Goal: Check status

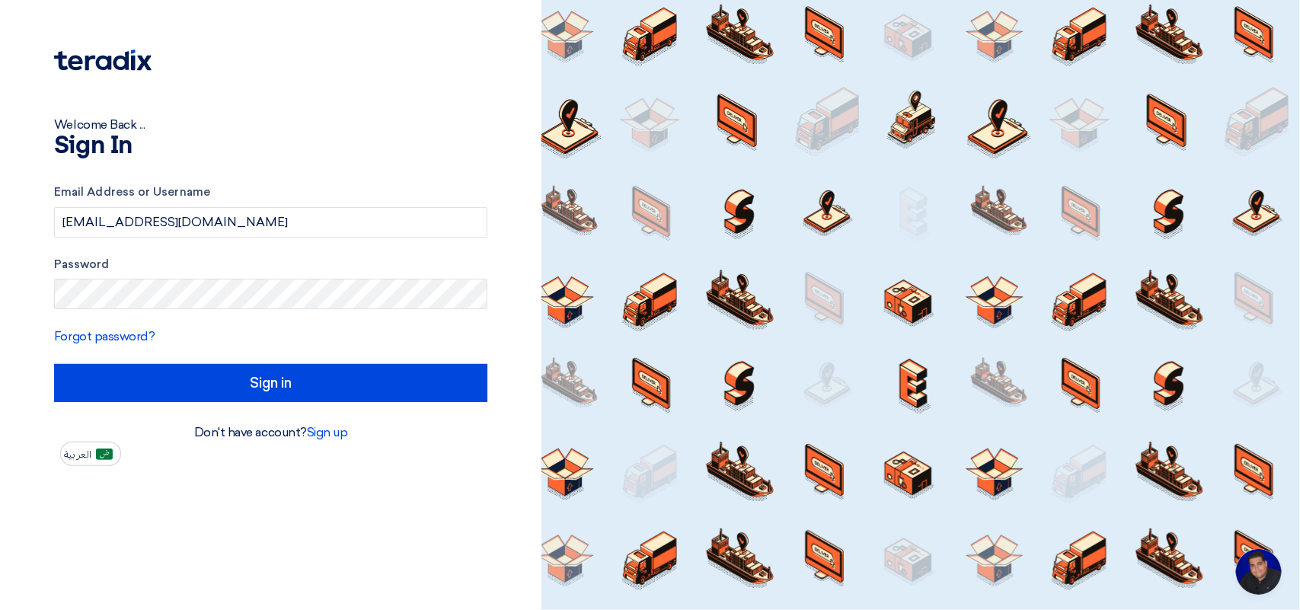
type input "Sign in"
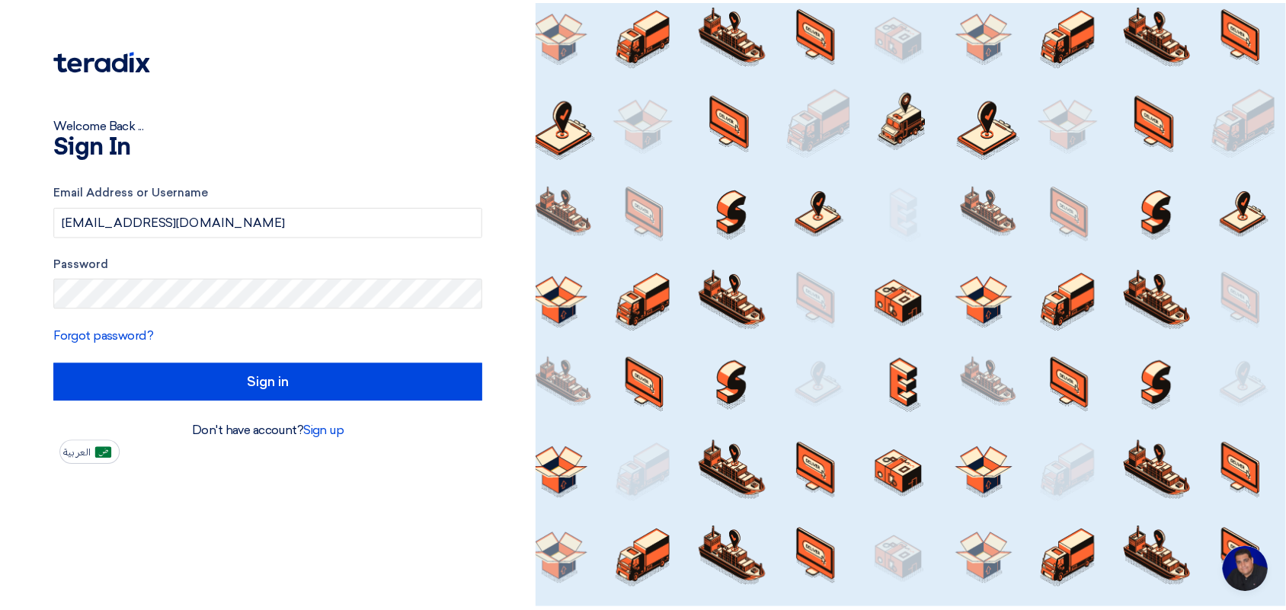
scroll to position [5, 0]
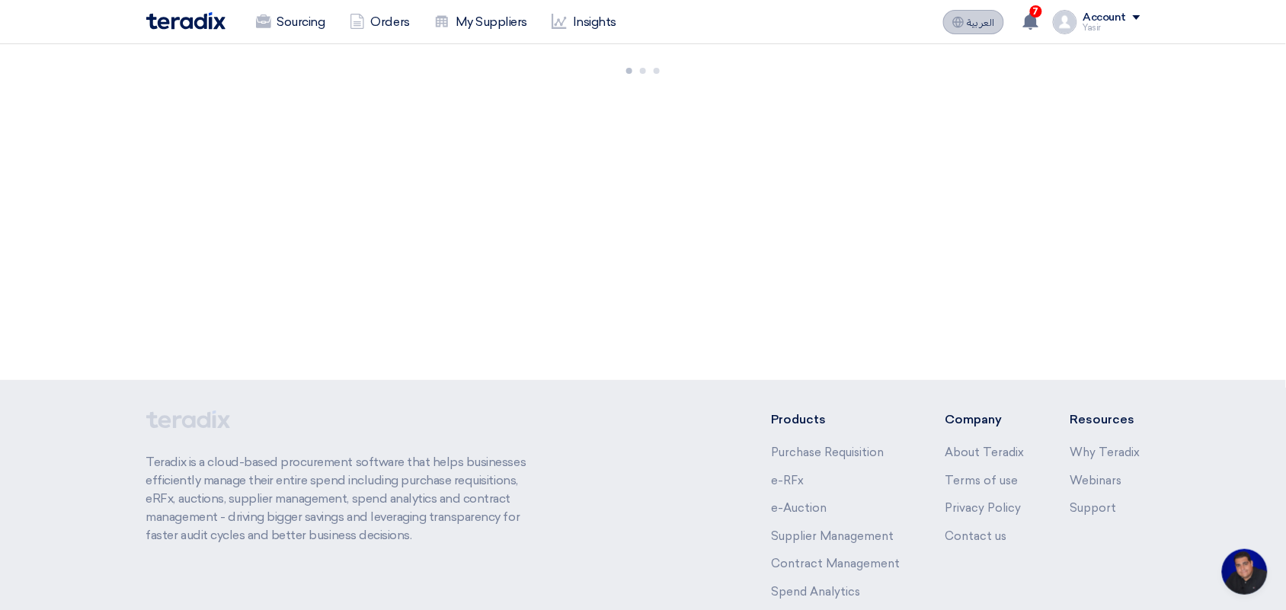
click at [972, 18] on span "العربية" at bounding box center [980, 23] width 27 height 11
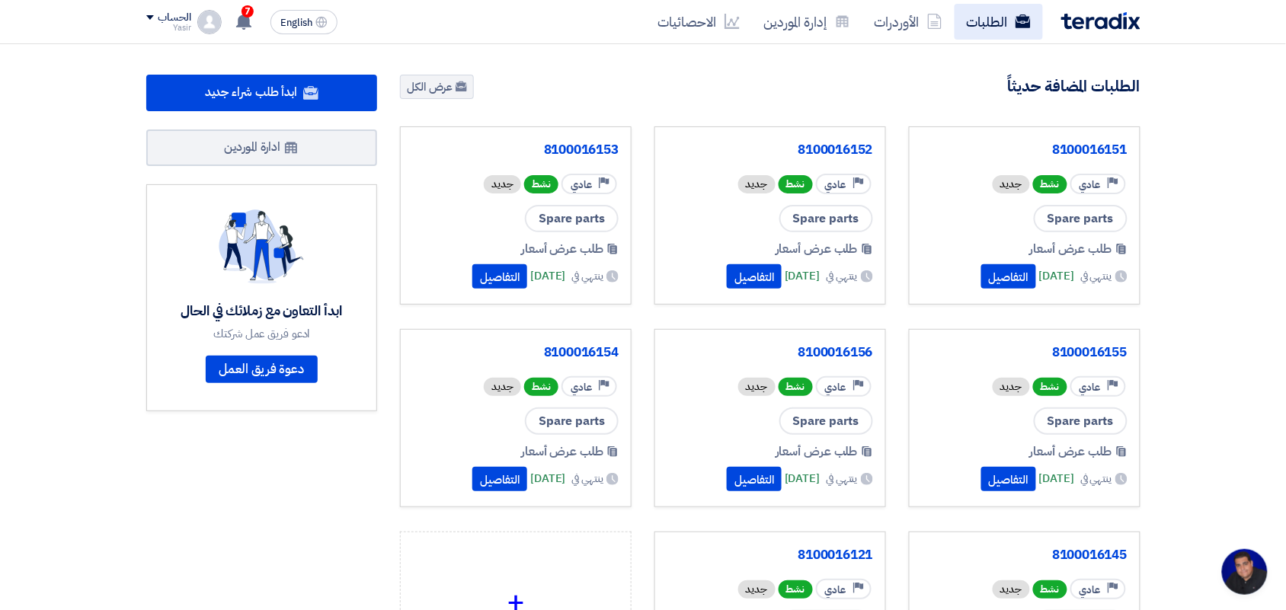
click at [1002, 17] on link "الطلبات" at bounding box center [998, 22] width 88 height 36
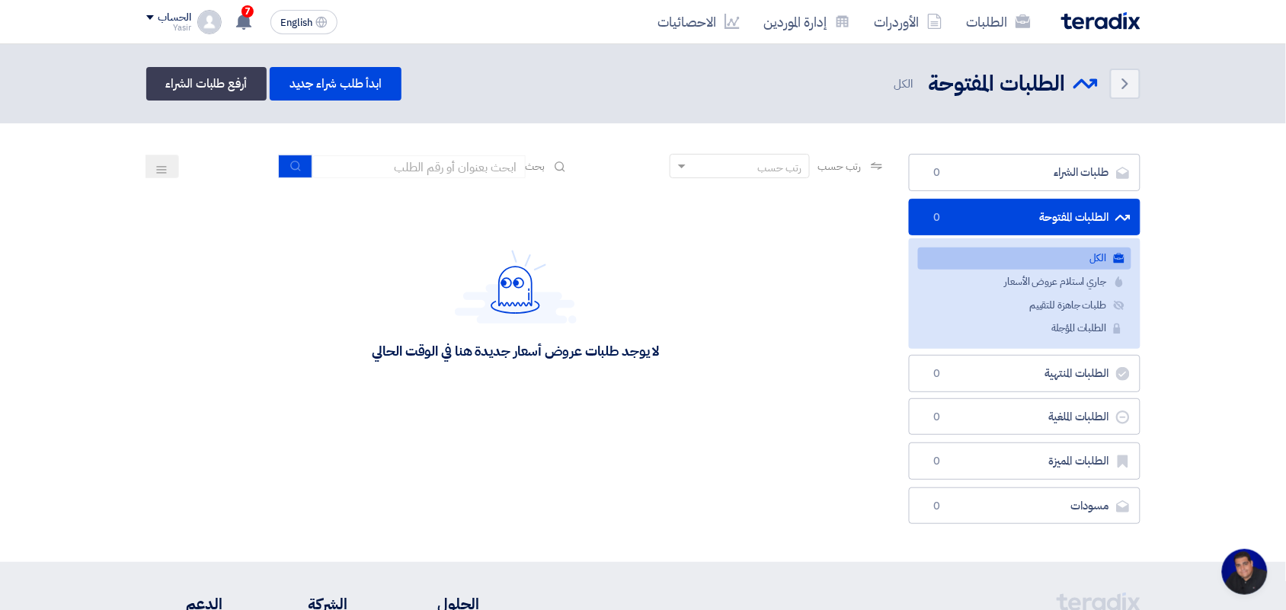
click at [439, 177] on div "رتب حسب رتب حسب بحث" at bounding box center [516, 172] width 740 height 37
click at [439, 165] on input at bounding box center [418, 166] width 213 height 23
type input "new"
click at [282, 169] on button "submit" at bounding box center [296, 167] width 34 height 24
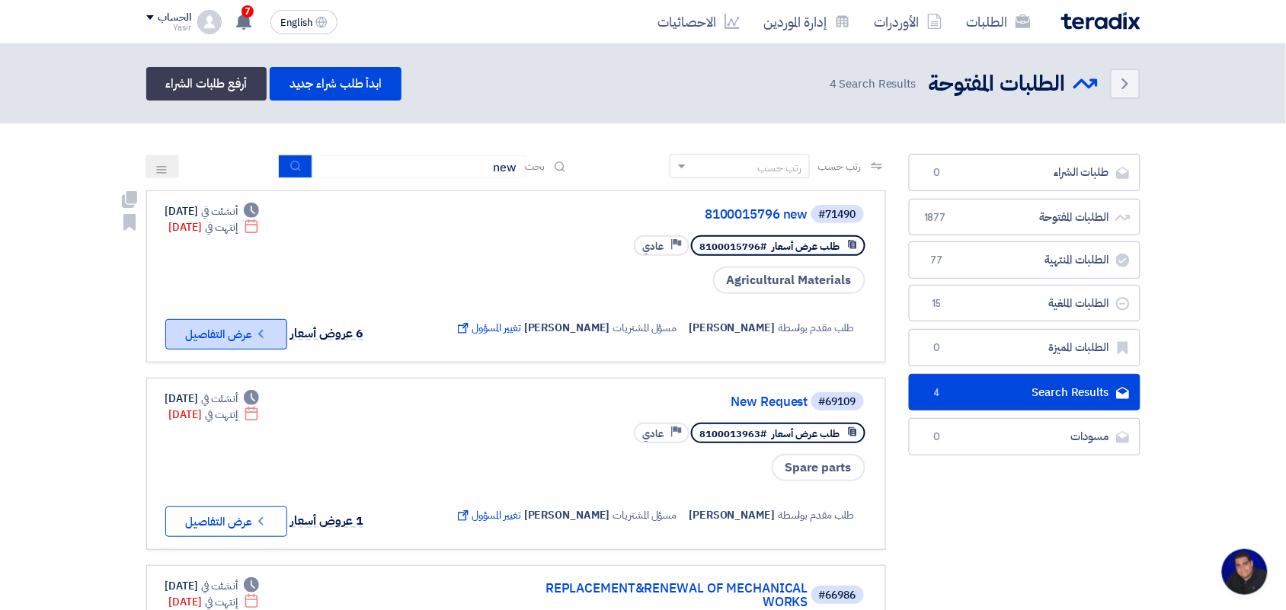
click at [264, 330] on icon "Check details" at bounding box center [261, 334] width 14 height 14
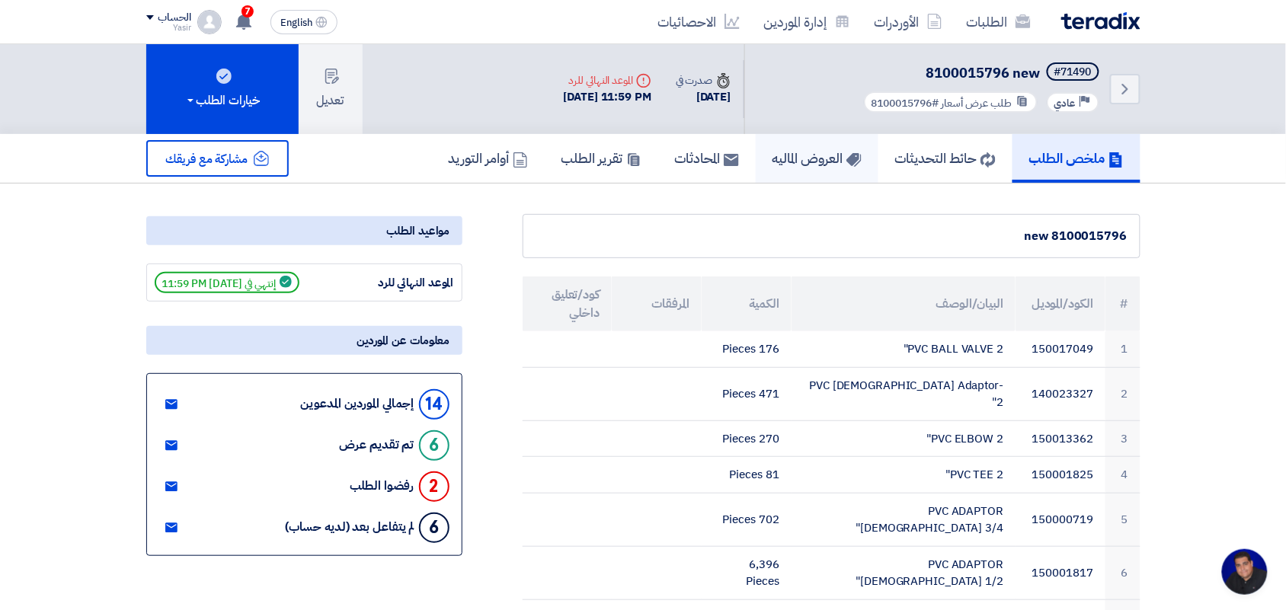
click at [772, 158] on h5 "العروض الماليه" at bounding box center [816, 158] width 89 height 18
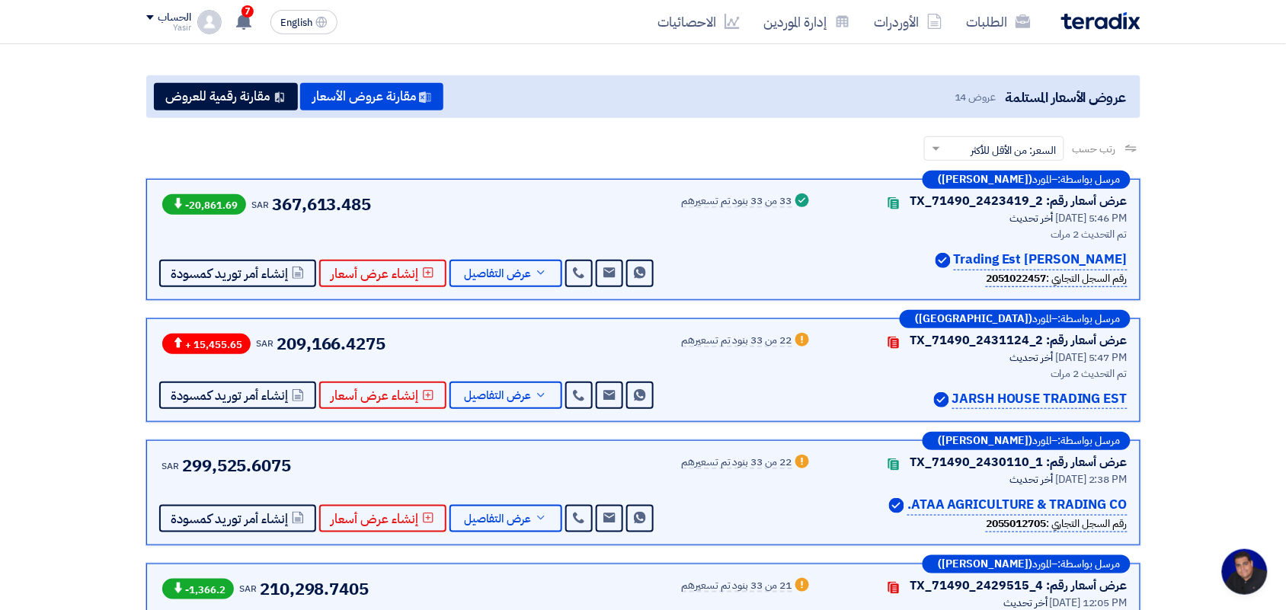
scroll to position [190, 0]
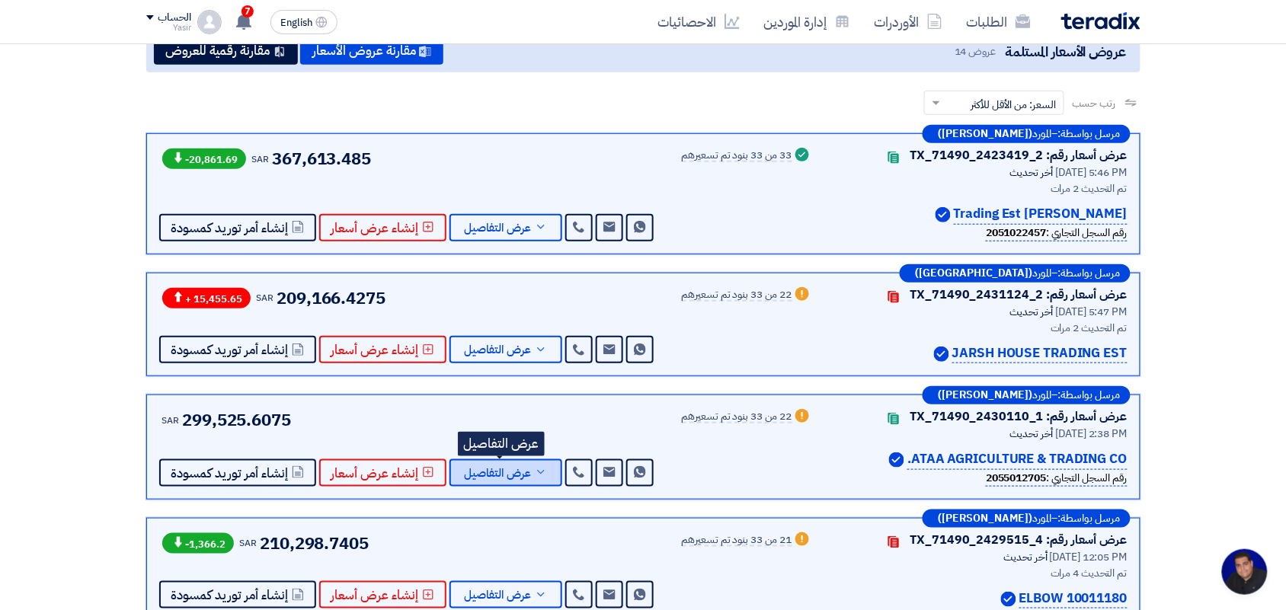
click at [507, 474] on span "عرض التفاصيل" at bounding box center [498, 473] width 67 height 11
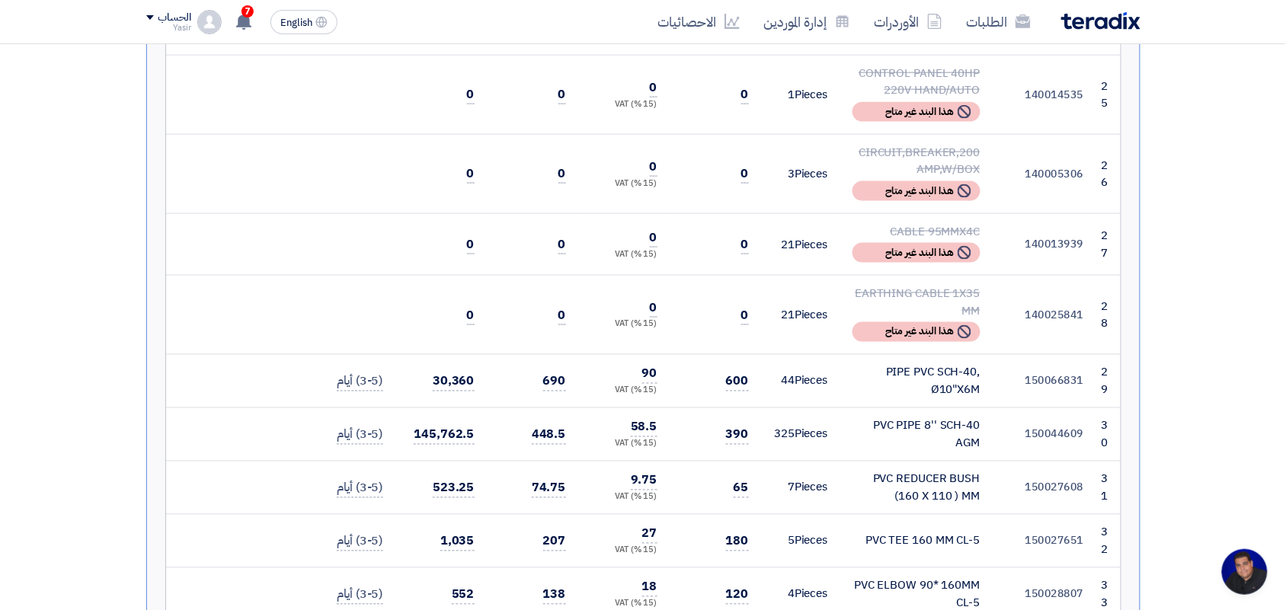
scroll to position [2285, 0]
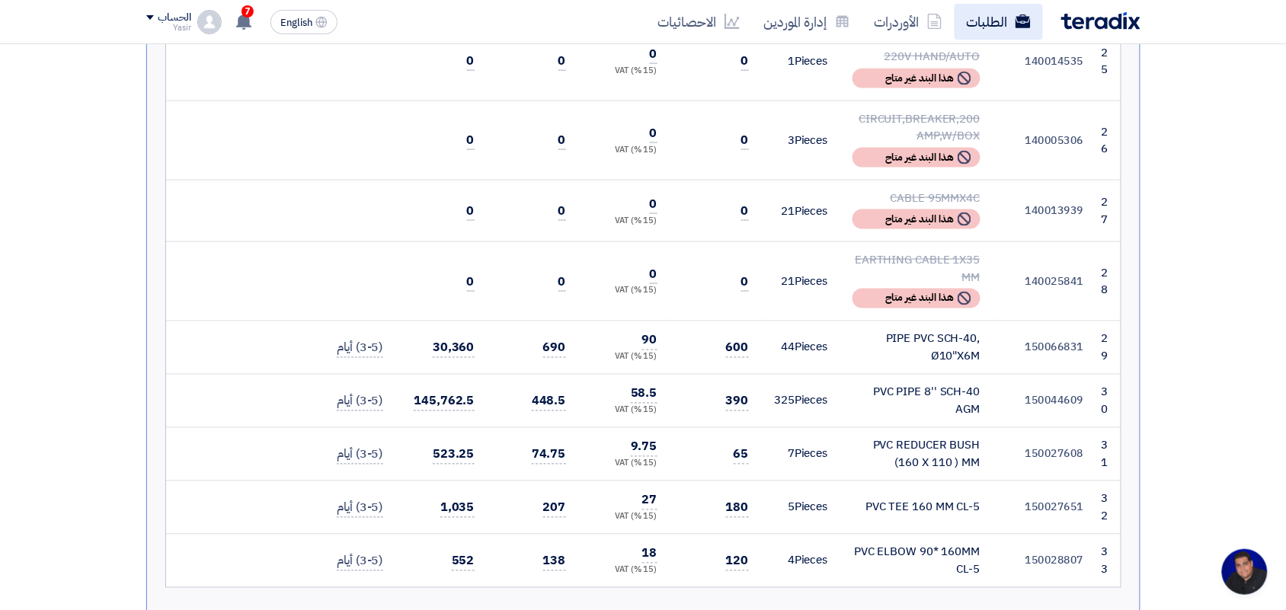
click at [988, 31] on link "الطلبات" at bounding box center [998, 22] width 88 height 36
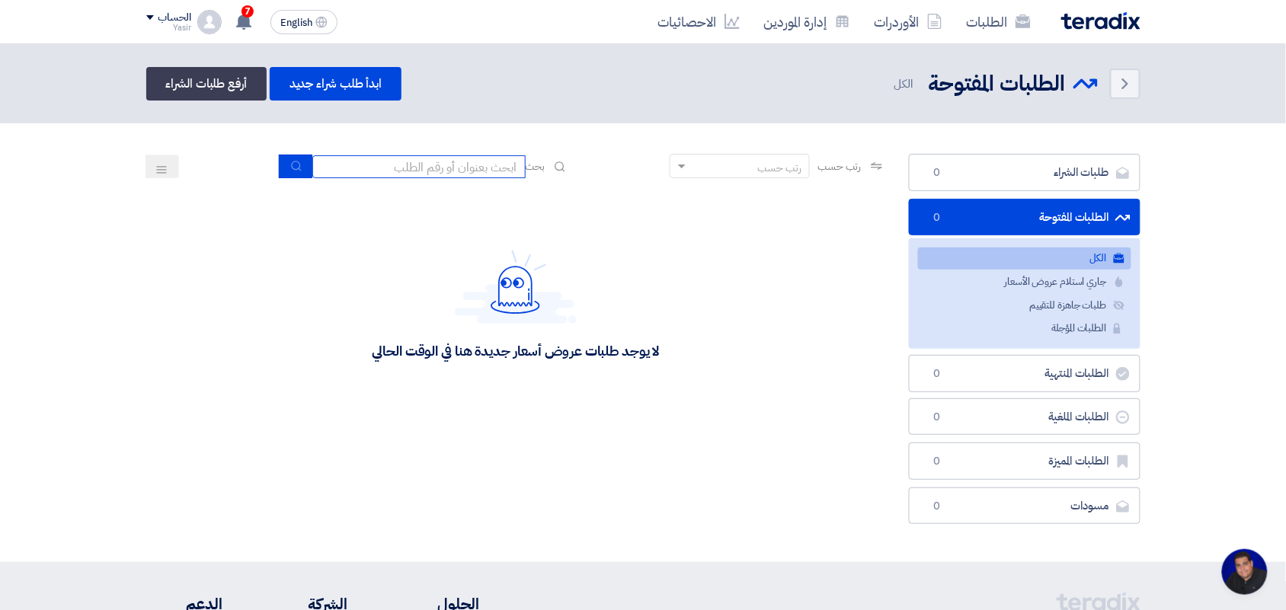
click at [354, 161] on input at bounding box center [418, 166] width 213 height 23
type input "new"
click at [298, 166] on icon "submit" at bounding box center [296, 166] width 12 height 12
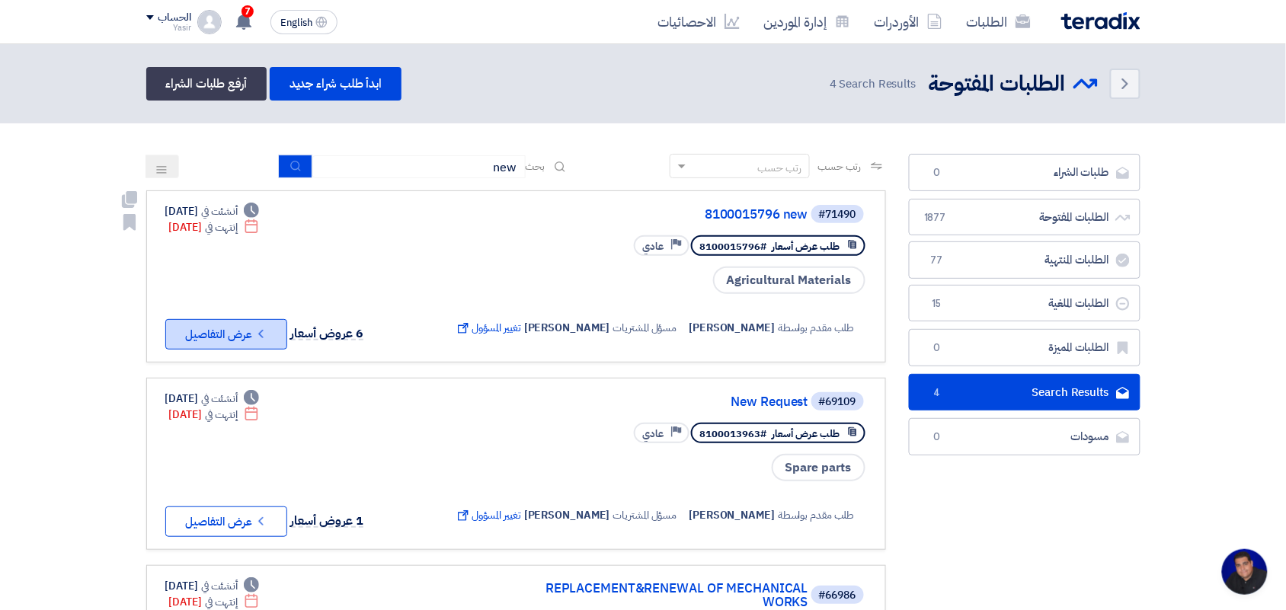
click at [219, 329] on button "Check details عرض التفاصيل" at bounding box center [226, 334] width 122 height 30
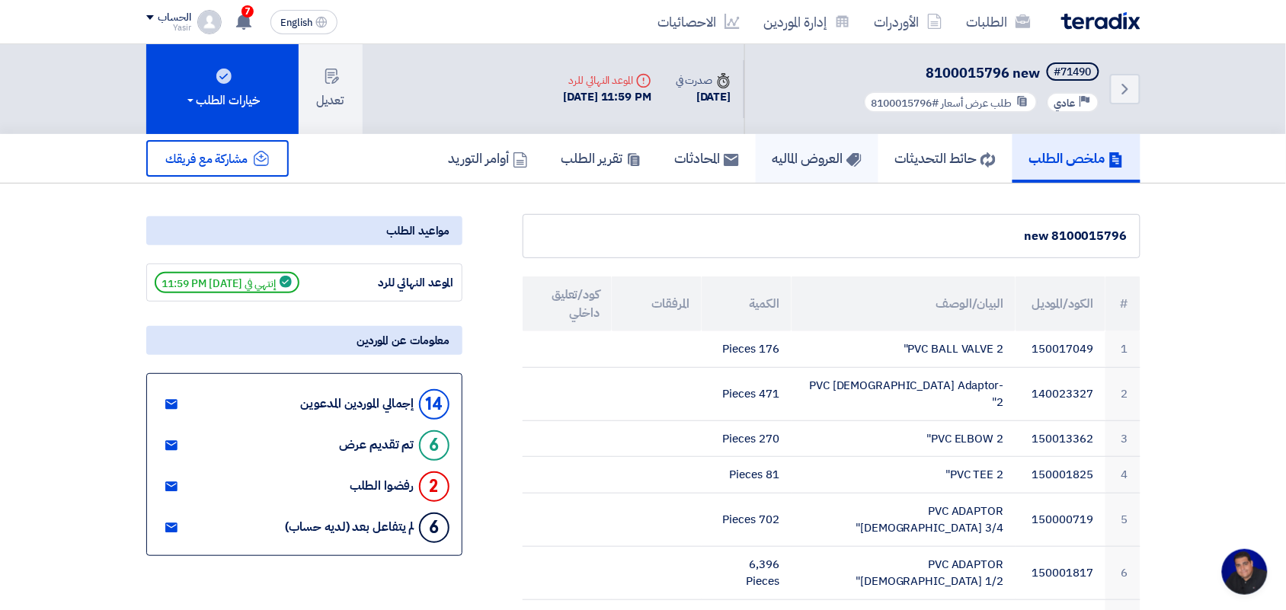
click at [831, 149] on h5 "العروض الماليه" at bounding box center [816, 158] width 89 height 18
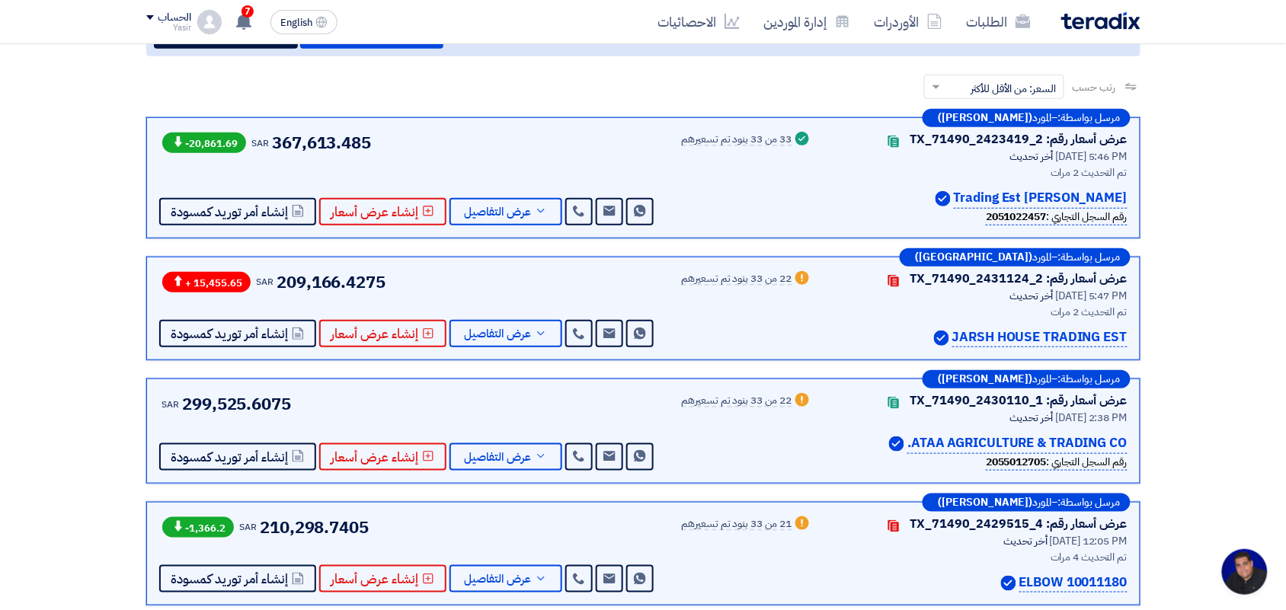
scroll to position [190, 0]
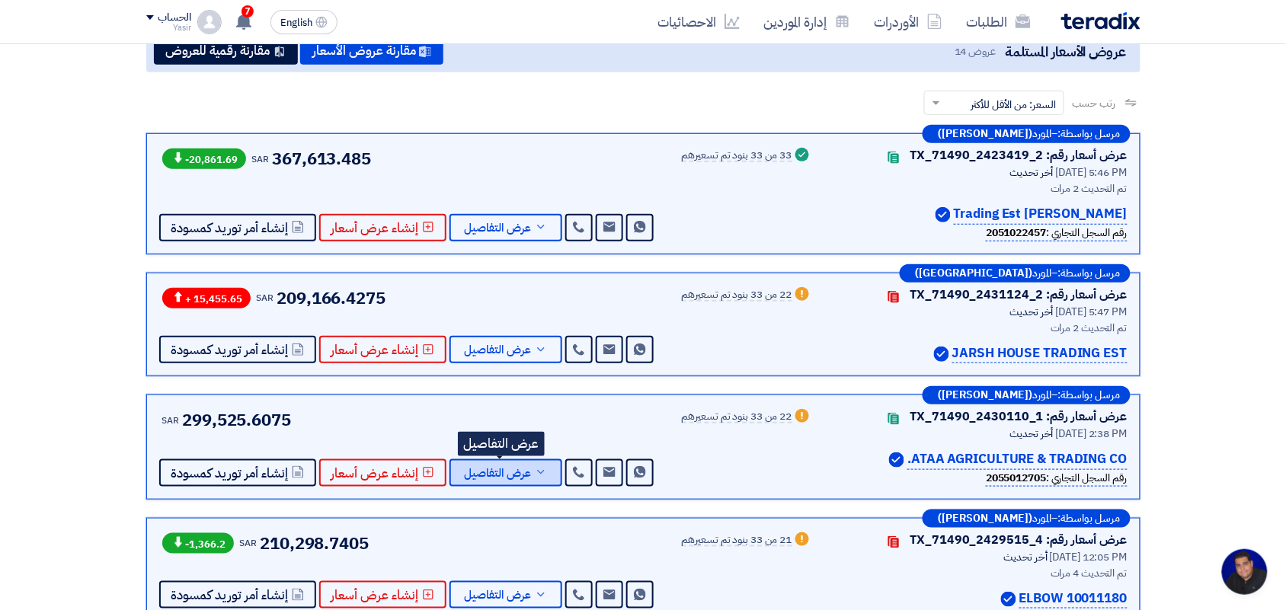
click at [490, 468] on span "عرض التفاصيل" at bounding box center [498, 473] width 67 height 11
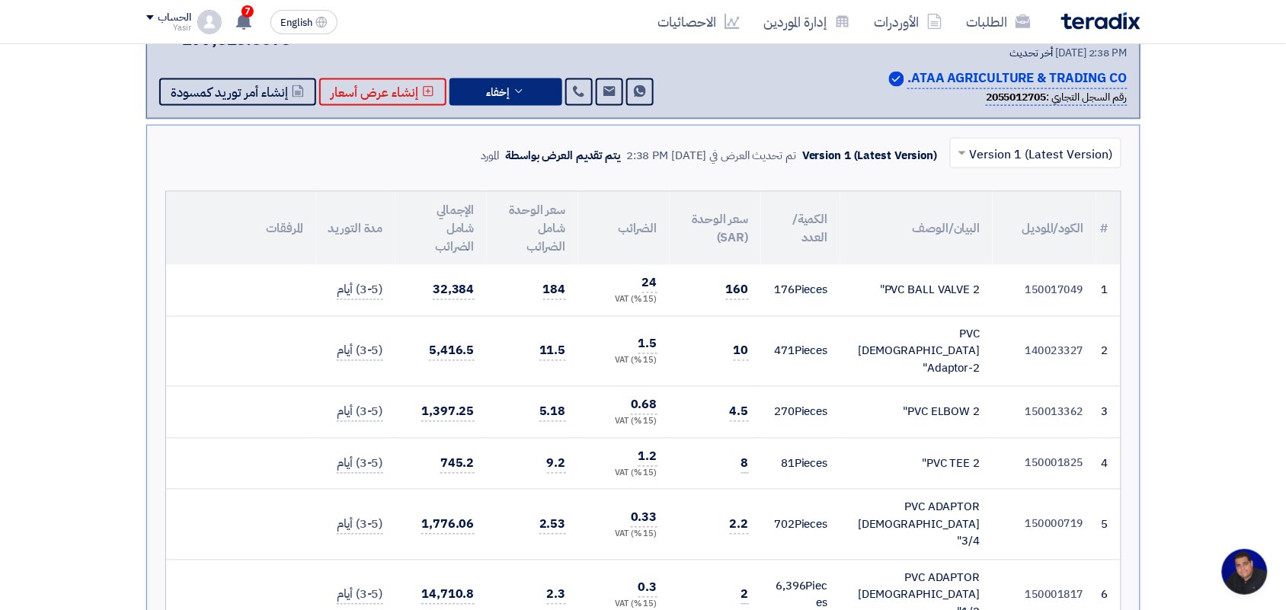
scroll to position [0, 0]
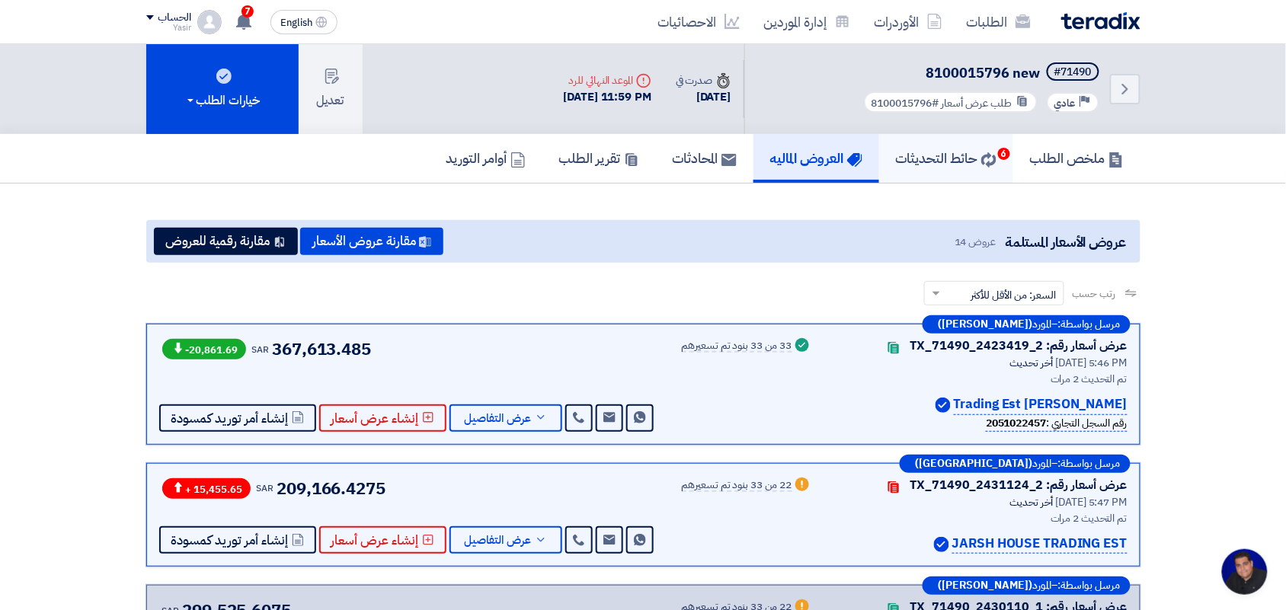
click at [975, 158] on h5 "حائط التحديثات 6" at bounding box center [946, 158] width 101 height 18
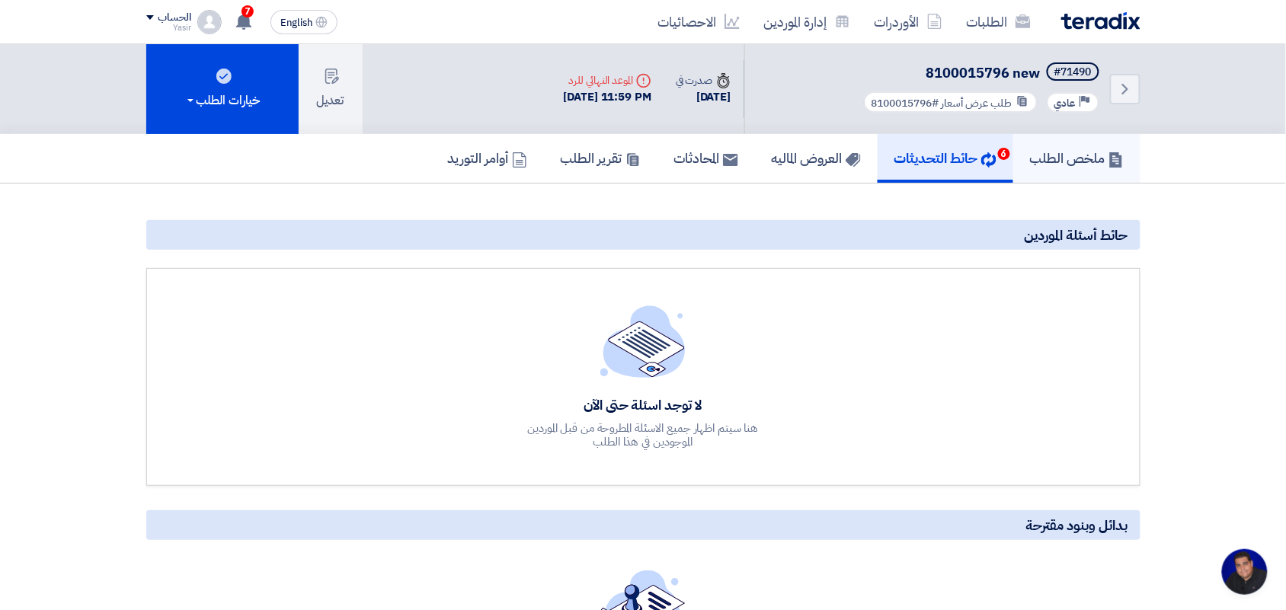
click at [1078, 155] on h5 "ملخص الطلب" at bounding box center [1077, 158] width 94 height 18
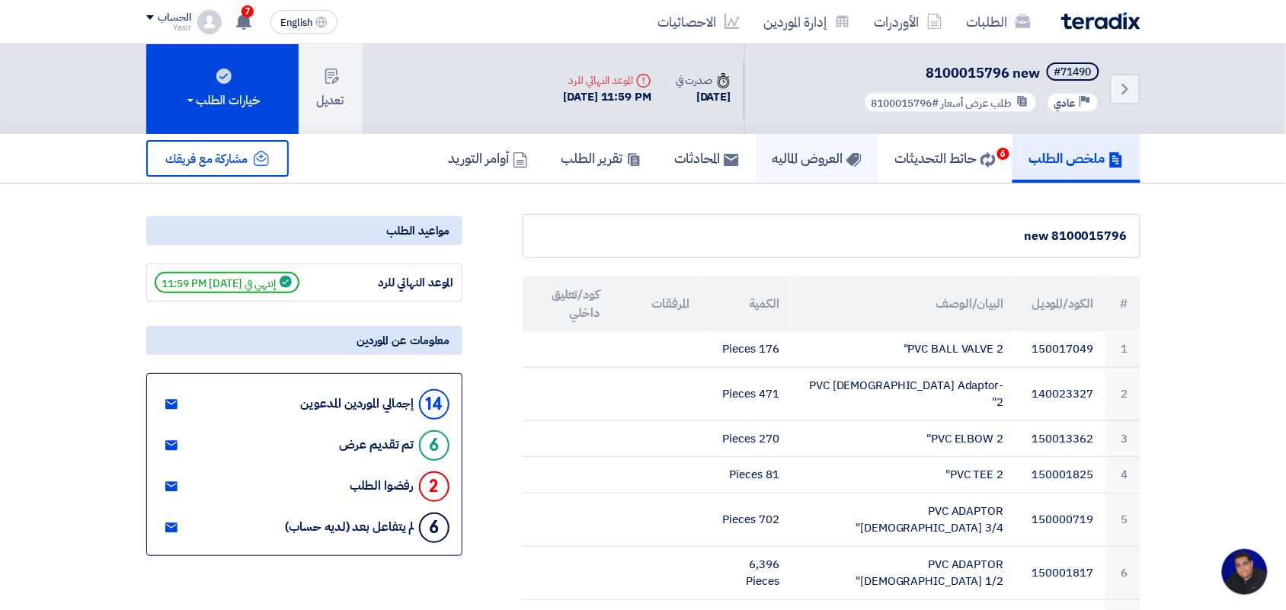
click at [781, 157] on h5 "العروض الماليه" at bounding box center [816, 158] width 89 height 18
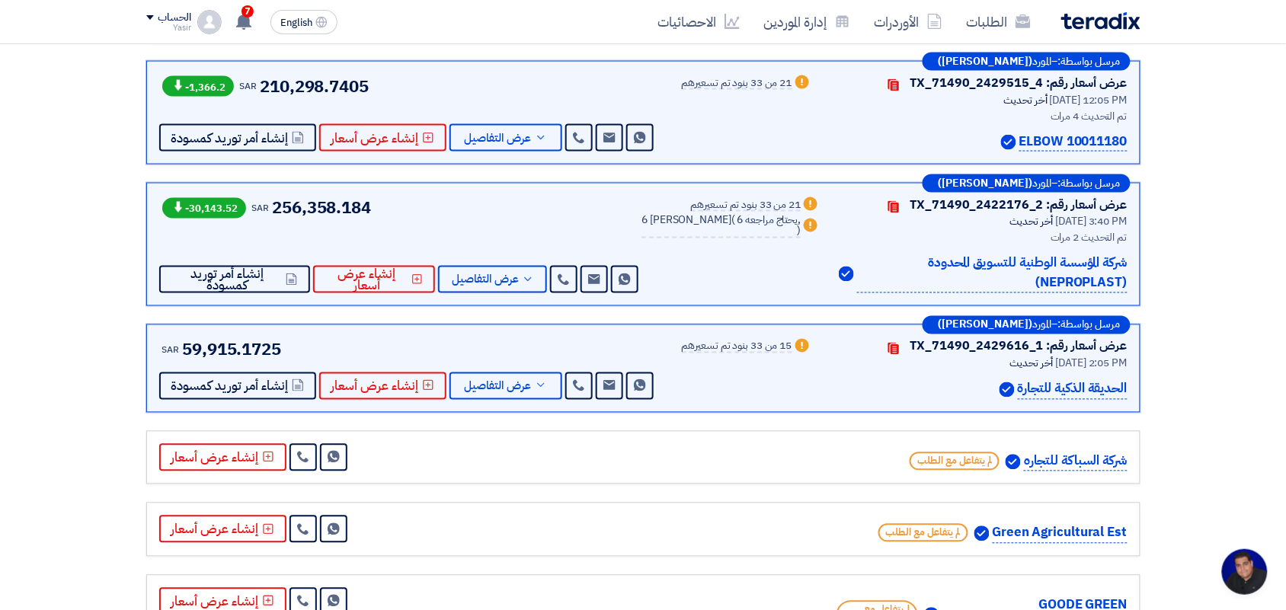
scroll to position [690, 0]
